Goal: Transaction & Acquisition: Download file/media

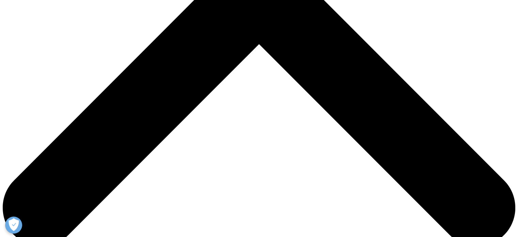
scroll to position [273, 0]
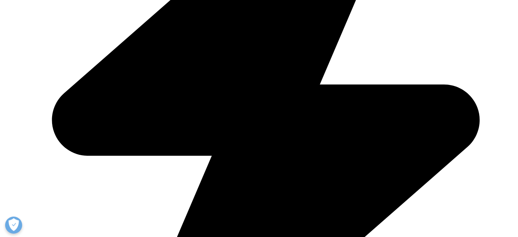
scroll to position [341, 0]
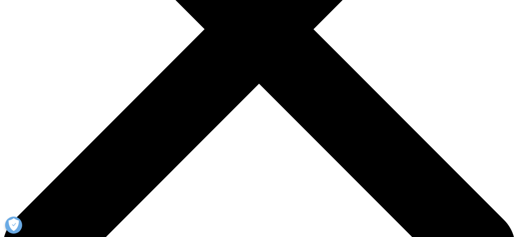
scroll to position [238, 0]
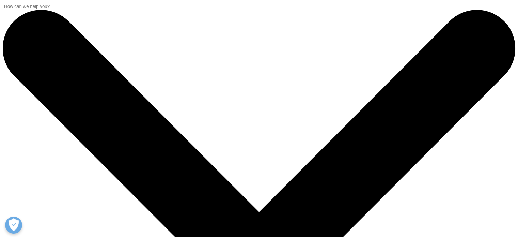
scroll to position [273, 0]
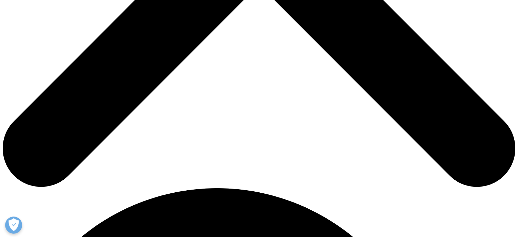
scroll to position [307, 0]
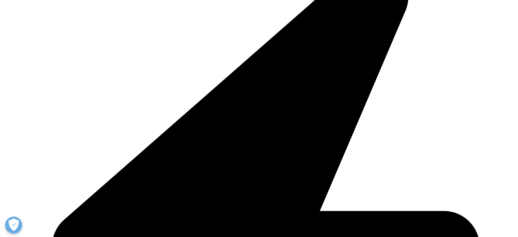
scroll to position [273, 0]
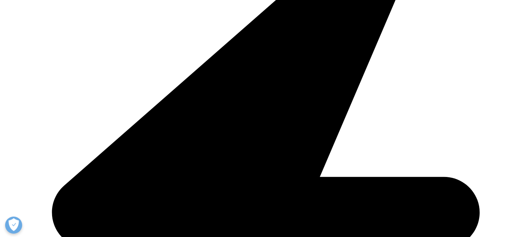
scroll to position [238, 0]
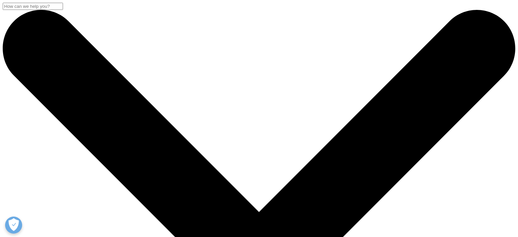
scroll to position [204, 0]
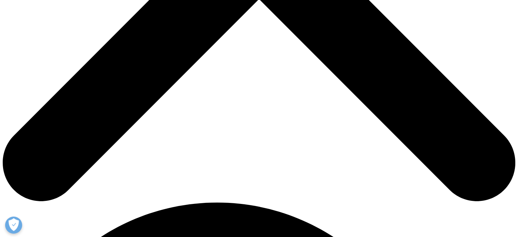
scroll to position [307, 0]
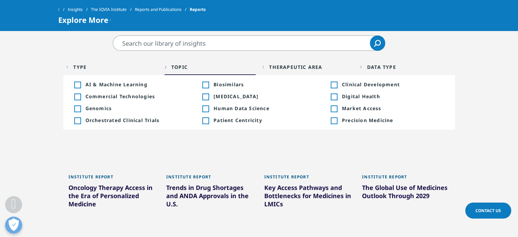
click at [203, 84] on div "Toggle" at bounding box center [205, 85] width 6 height 6
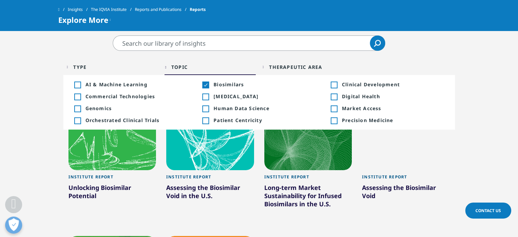
click at [191, 186] on div "Assessing the Biosimilar Void in the U.S." at bounding box center [210, 192] width 88 height 19
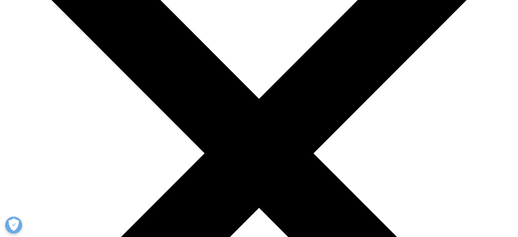
scroll to position [170, 0]
